Goal: Task Accomplishment & Management: Understand process/instructions

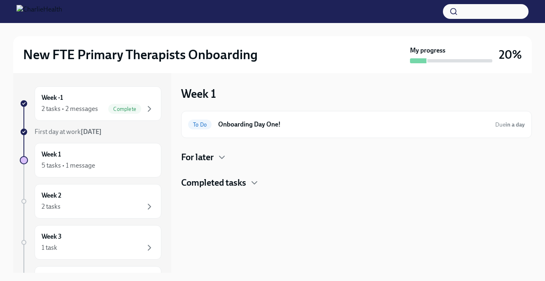
click at [85, 132] on strong "[DATE]" at bounding box center [91, 132] width 21 height 8
click at [207, 184] on h4 "Completed tasks" at bounding box center [213, 183] width 65 height 12
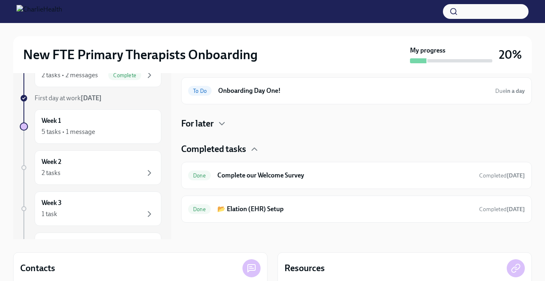
scroll to position [39, 0]
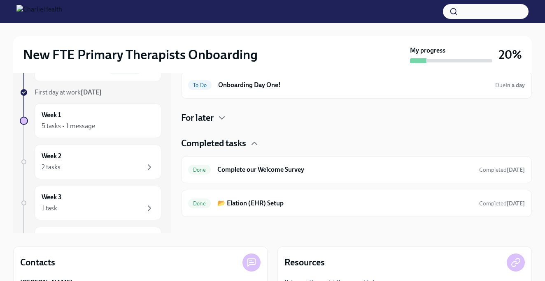
click at [192, 119] on h4 "For later" at bounding box center [197, 118] width 33 height 12
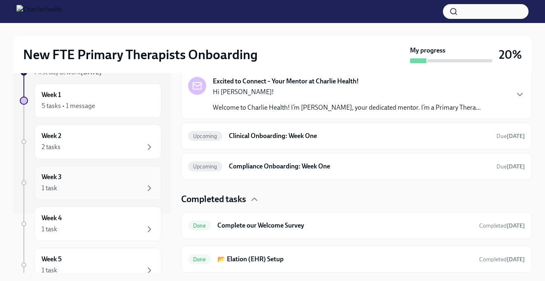
scroll to position [34, 0]
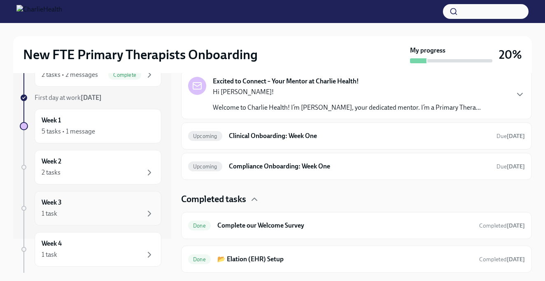
click at [131, 111] on div "Week 1 5 tasks • 1 message" at bounding box center [98, 126] width 127 height 35
click at [122, 125] on div "Week 1 5 tasks • 1 message" at bounding box center [98, 126] width 113 height 21
click at [118, 126] on div "Week 1 5 tasks • 1 message" at bounding box center [98, 126] width 113 height 21
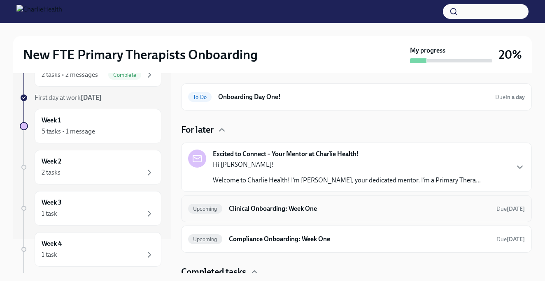
scroll to position [26, 0]
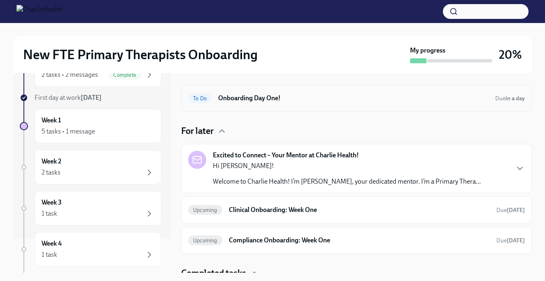
click at [271, 89] on div "To Do Onboarding Day One! Due in a day" at bounding box center [356, 98] width 351 height 27
click at [268, 98] on h6 "Onboarding Day One!" at bounding box center [353, 98] width 270 height 9
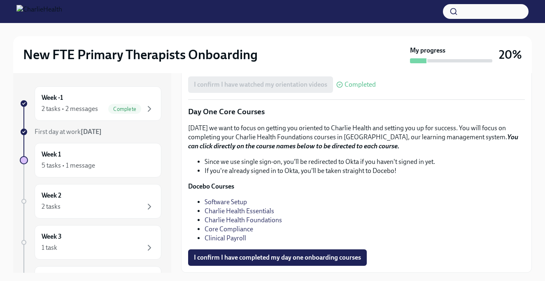
scroll to position [1094, 0]
click at [225, 202] on link "Software Setup" at bounding box center [225, 202] width 42 height 8
